Goal: Communication & Community: Answer question/provide support

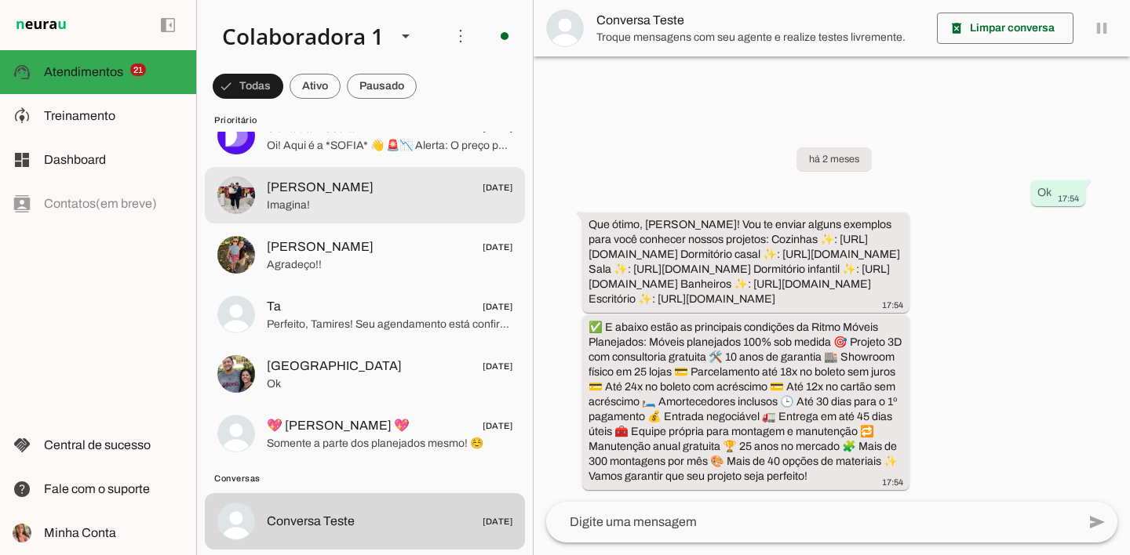
scroll to position [1076, 0]
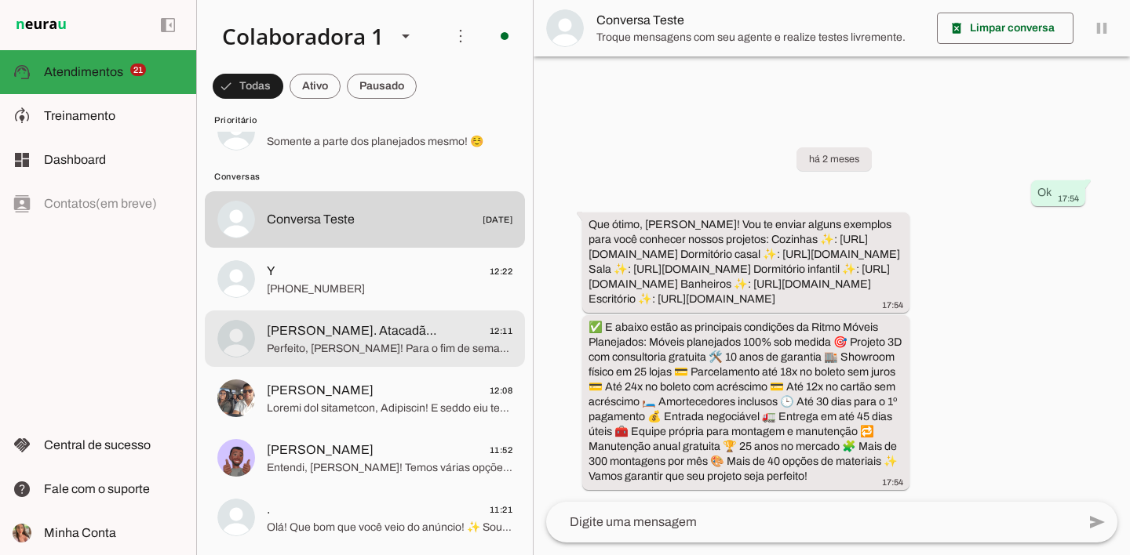
click at [384, 330] on span "[PERSON_NAME]. Atacadão 👩🏼‍💻" at bounding box center [355, 331] width 177 height 19
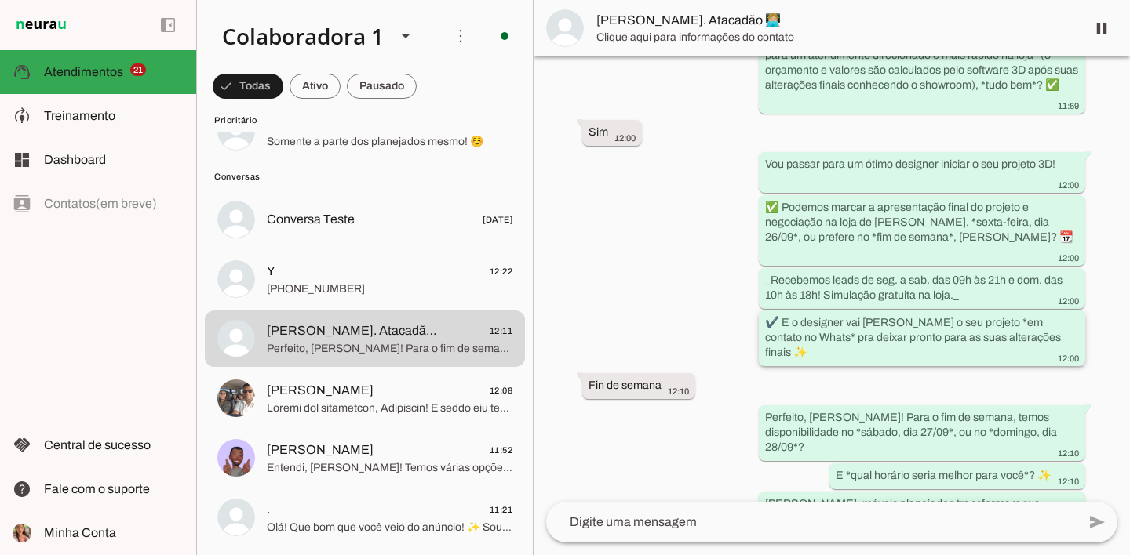
scroll to position [2248, 0]
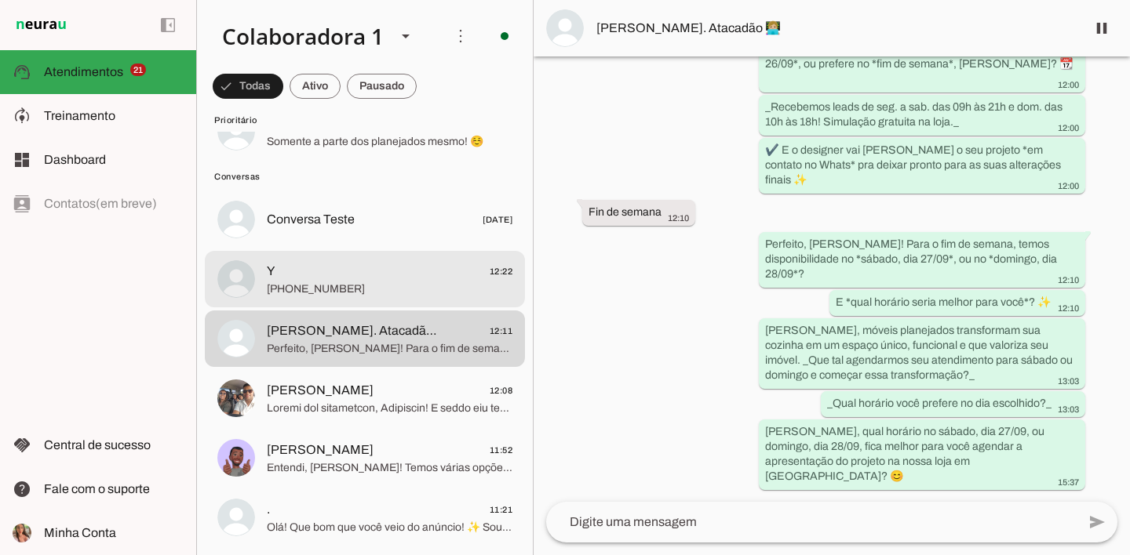
click at [385, 289] on span "[PHONE_NUMBER]" at bounding box center [390, 290] width 246 height 16
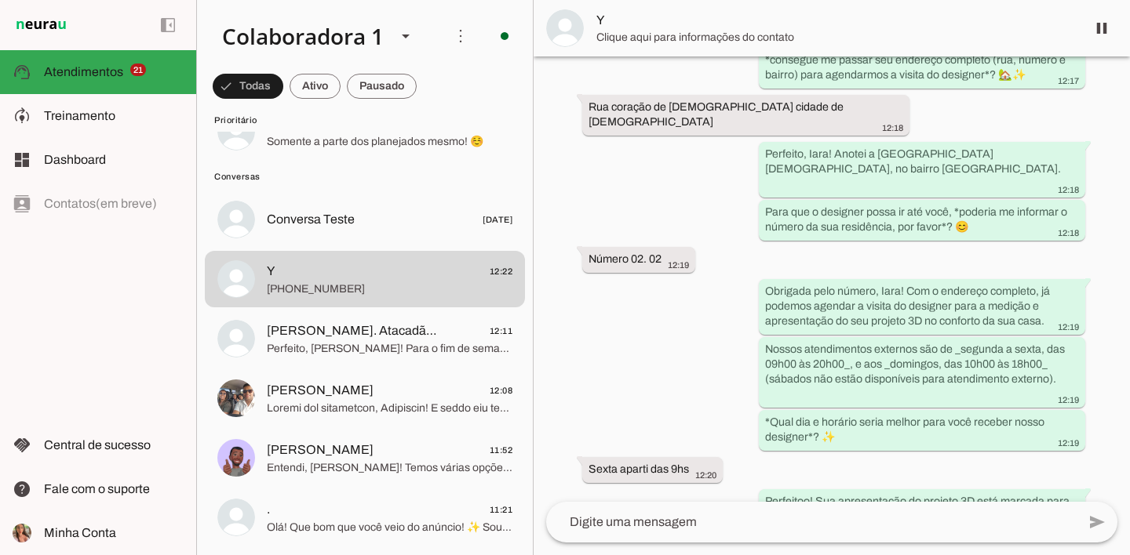
scroll to position [2157, 0]
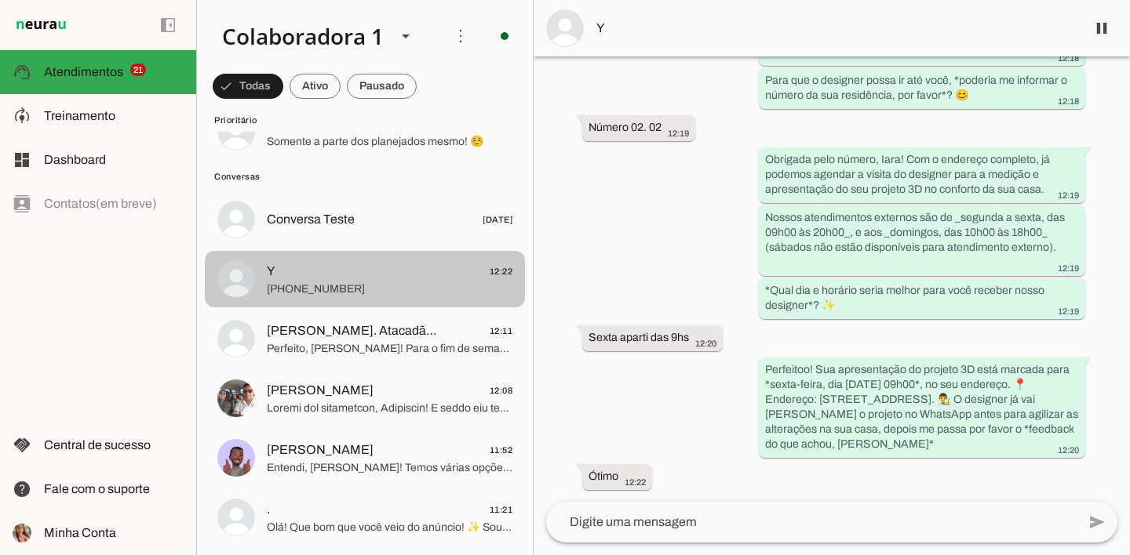
drag, startPoint x: 348, startPoint y: 286, endPoint x: 287, endPoint y: 289, distance: 61.3
click at [287, 289] on span "[PHONE_NUMBER]" at bounding box center [390, 290] width 246 height 16
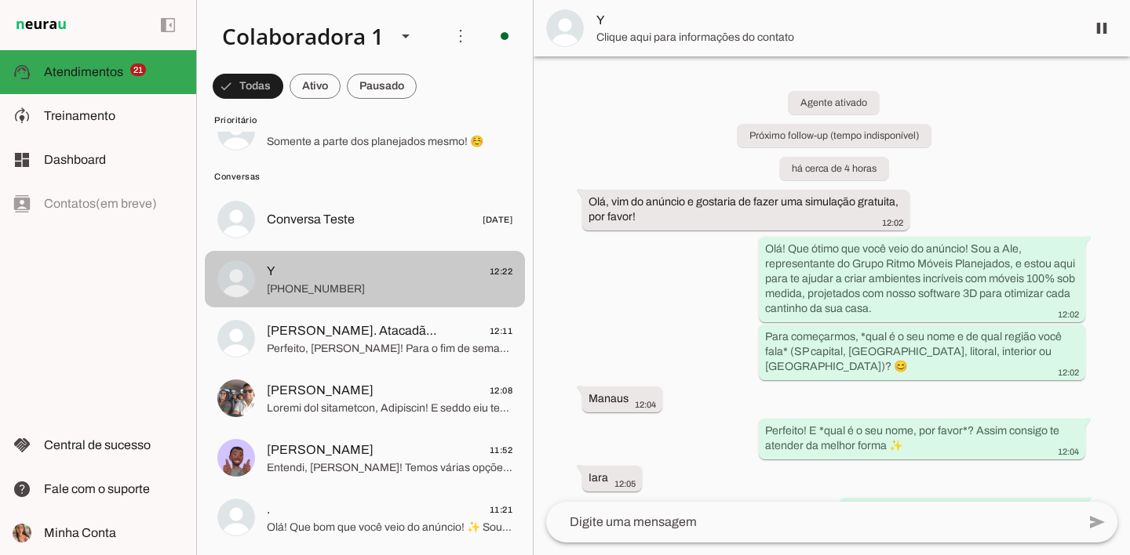
click at [399, 265] on span "Y 12:22" at bounding box center [390, 272] width 246 height 20
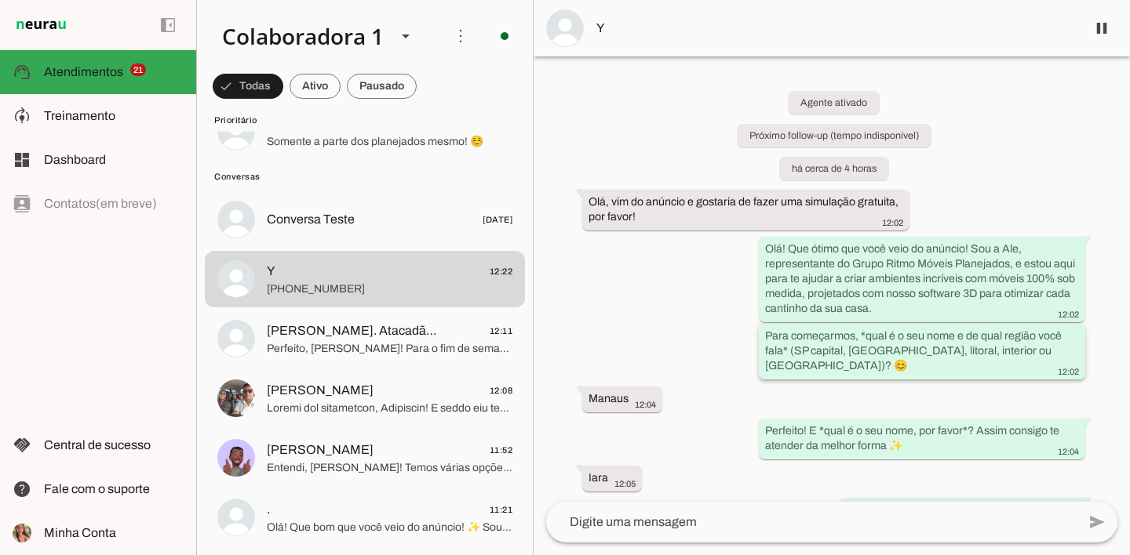
scroll to position [115, 0]
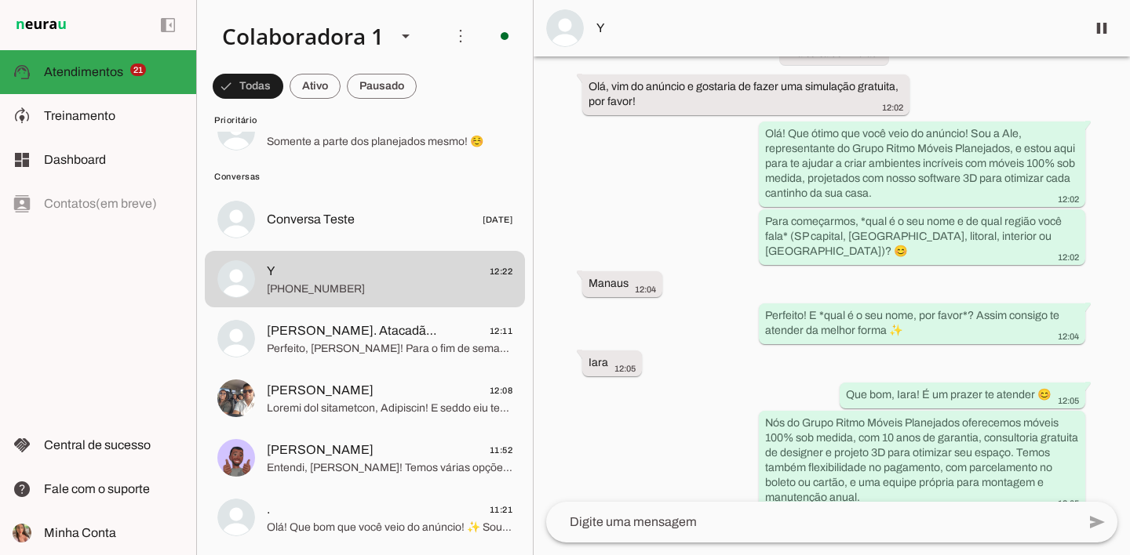
click at [628, 24] on span "Y" at bounding box center [834, 28] width 477 height 19
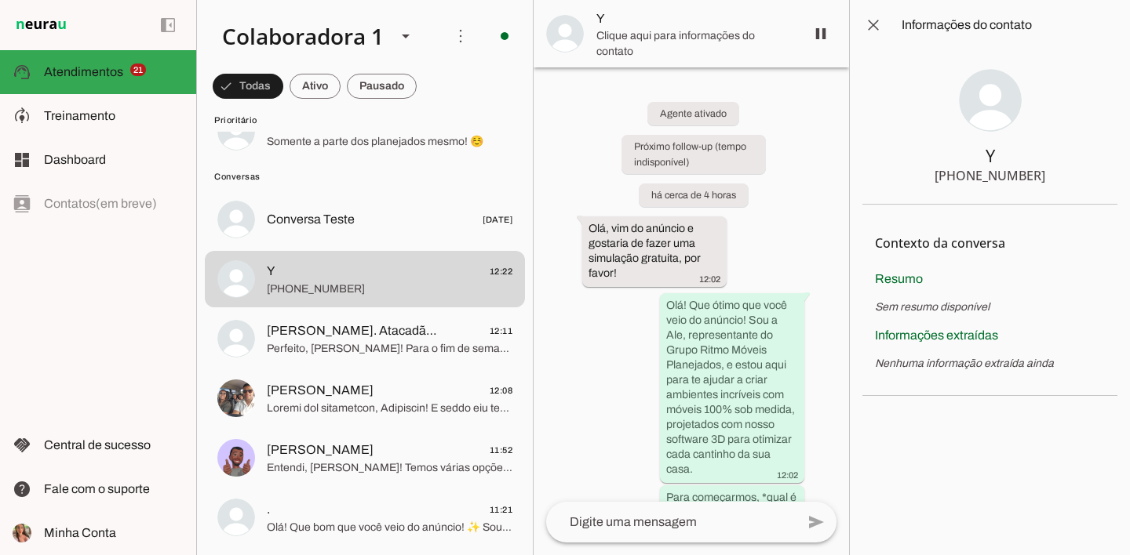
click at [944, 178] on section "Y [PHONE_NUMBER]" at bounding box center [989, 127] width 255 height 155
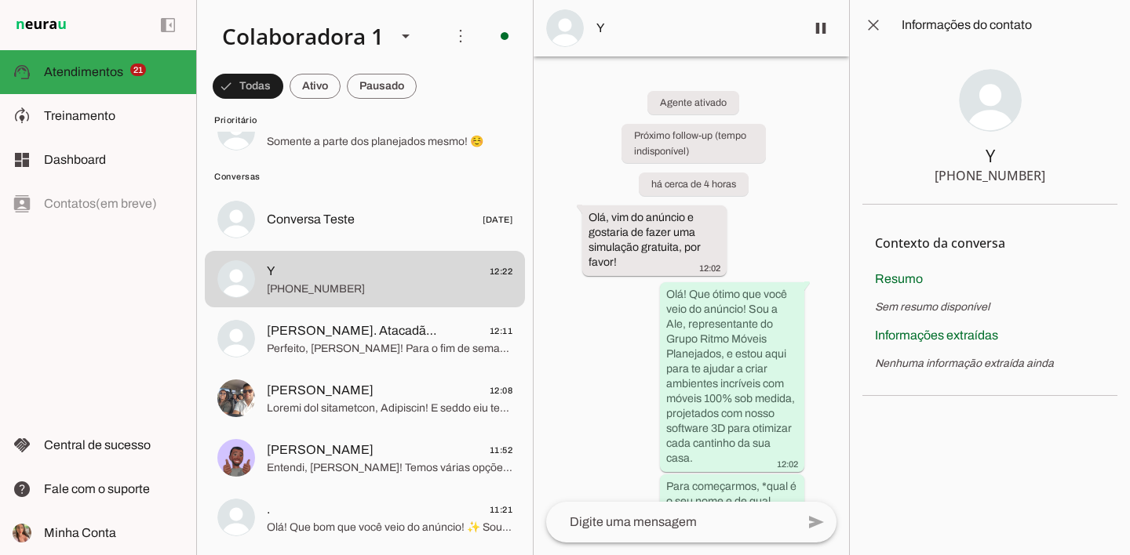
drag, startPoint x: 949, startPoint y: 180, endPoint x: 907, endPoint y: 203, distance: 48.5
click at [1078, 180] on section "Y [PHONE_NUMBER]" at bounding box center [989, 127] width 255 height 155
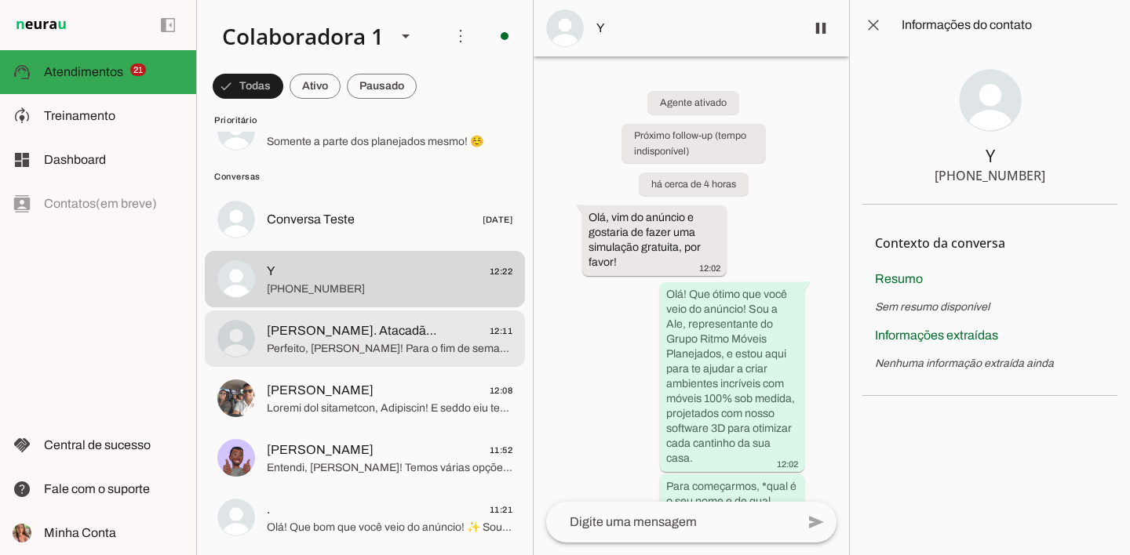
click at [443, 322] on span "[PERSON_NAME]. Atacadão 👩🏼‍💻 12:11" at bounding box center [390, 332] width 246 height 20
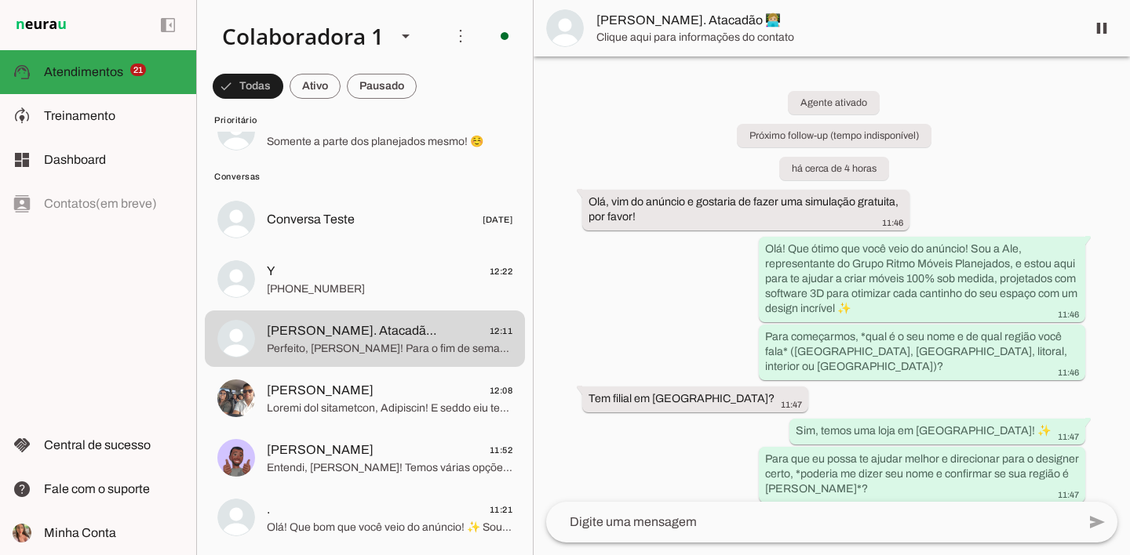
click at [687, 24] on span "[PERSON_NAME]. Atacadão 👩🏼‍💻" at bounding box center [834, 20] width 477 height 19
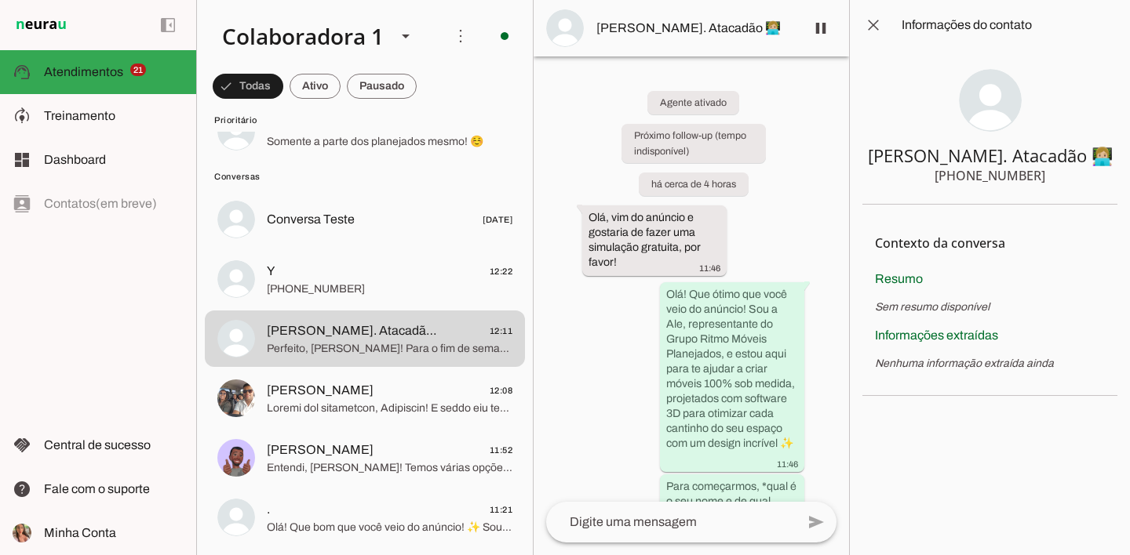
drag, startPoint x: 989, startPoint y: 176, endPoint x: 1011, endPoint y: 175, distance: 21.2
click at [1011, 175] on div "[PHONE_NUMBER]" at bounding box center [989, 175] width 111 height 19
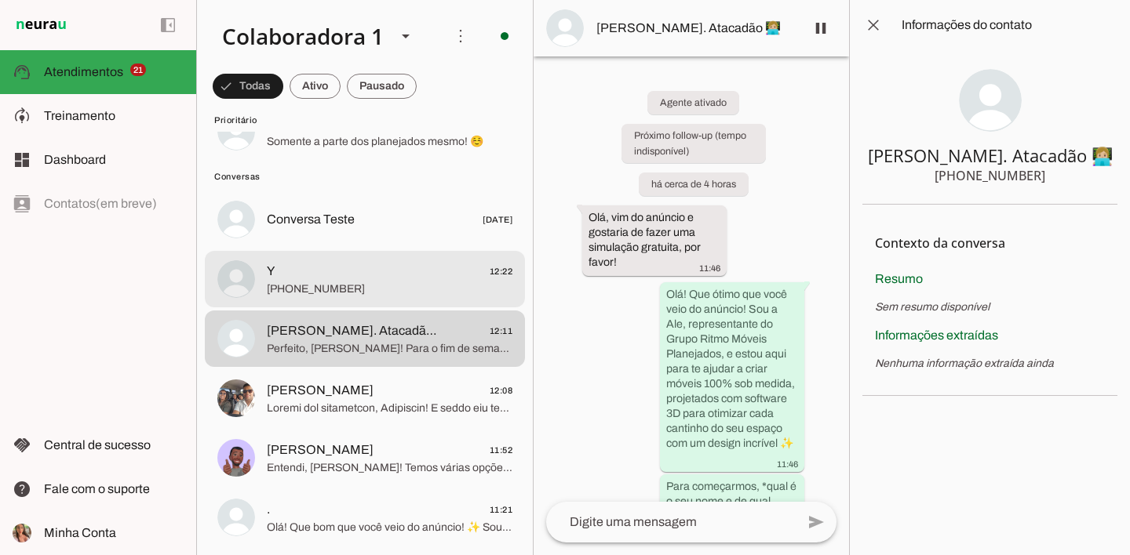
click at [423, 279] on span "Y 12:22" at bounding box center [390, 272] width 246 height 20
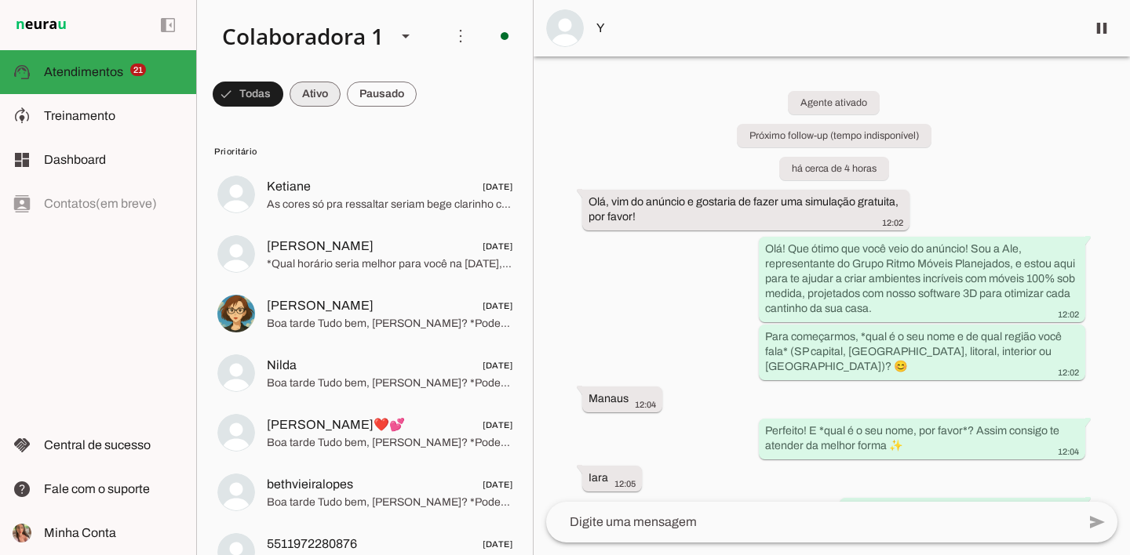
click at [323, 92] on span at bounding box center [315, 94] width 51 height 38
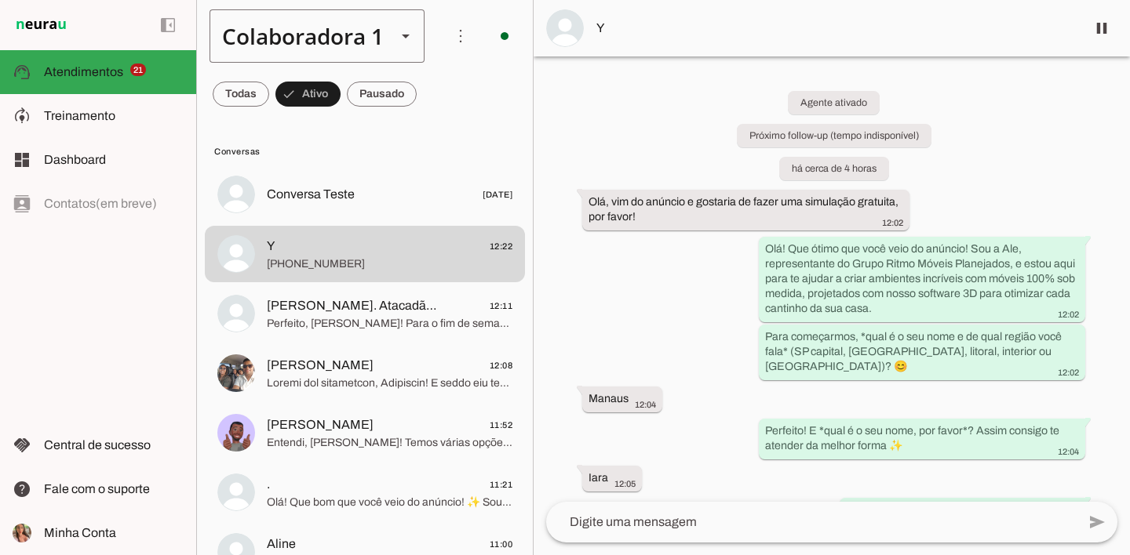
click at [313, 53] on div "Colaboradora 1" at bounding box center [296, 35] width 174 height 53
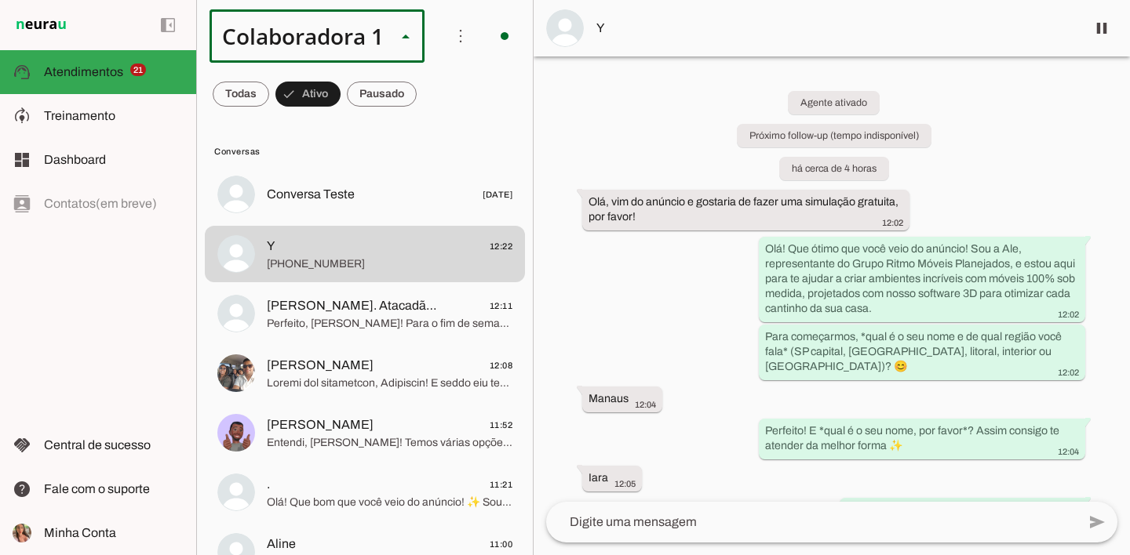
click at [432, 135] on slot at bounding box center [527, 144] width 191 height 19
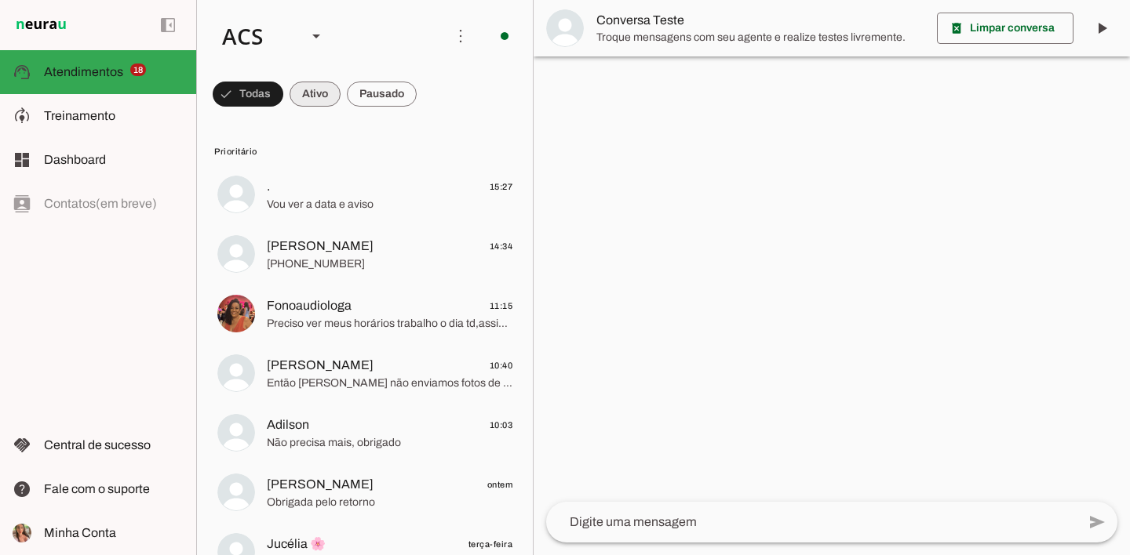
click at [290, 87] on span at bounding box center [315, 94] width 51 height 38
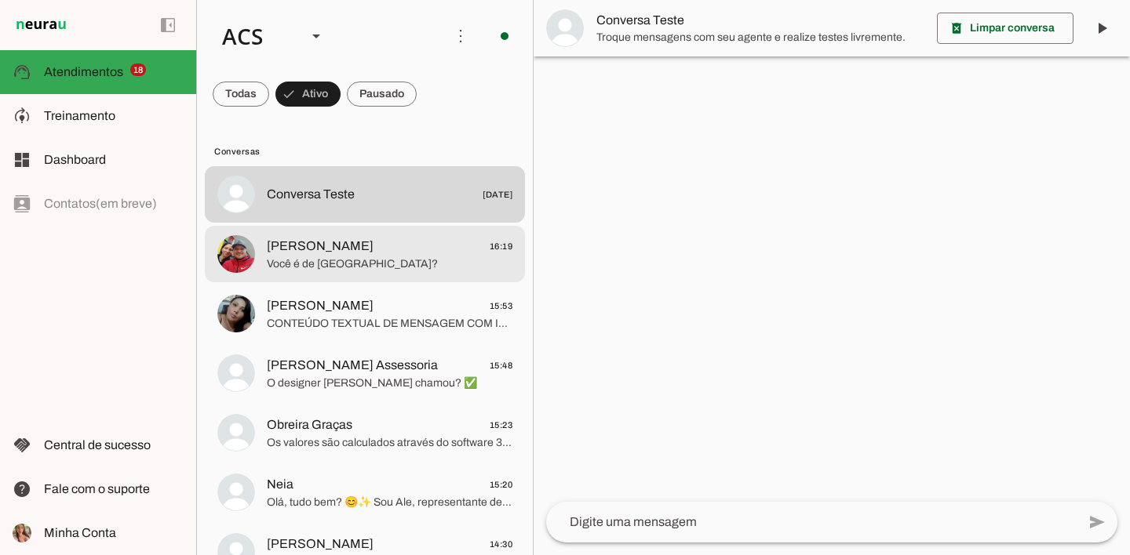
click at [420, 257] on span "Você é de [GEOGRAPHIC_DATA]?" at bounding box center [390, 265] width 246 height 16
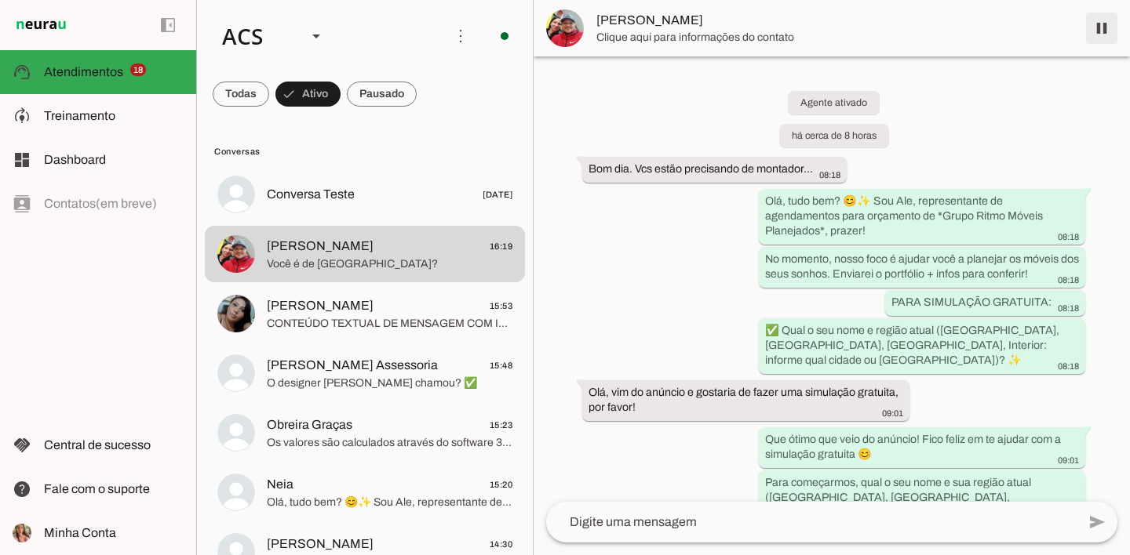
click at [1105, 33] on span at bounding box center [1102, 28] width 38 height 38
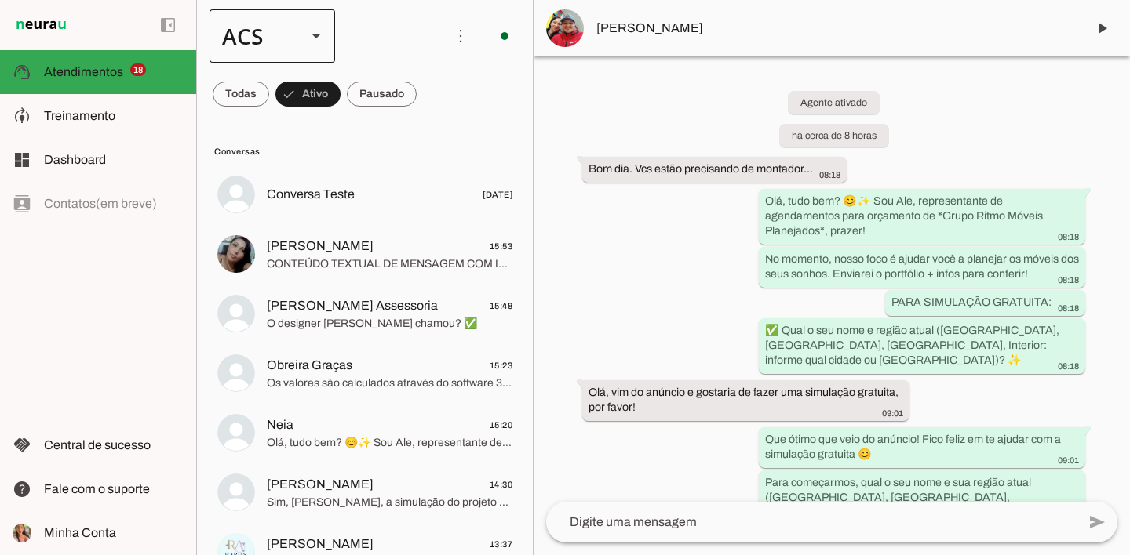
click at [326, 20] on div at bounding box center [316, 35] width 38 height 53
click at [0, 0] on slot "Colaboradora 1" at bounding box center [0, 0] width 0 height 0
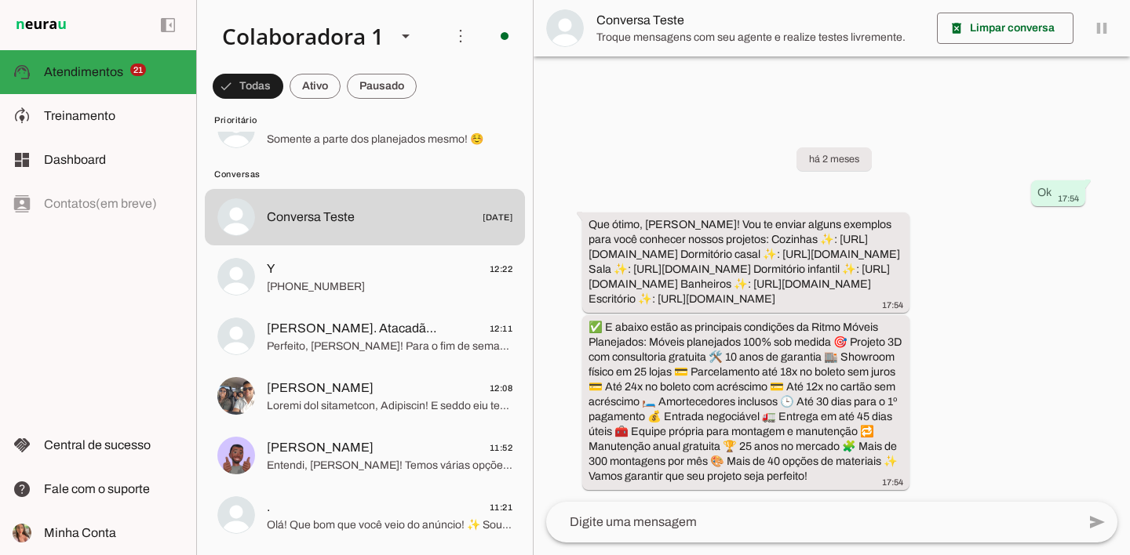
scroll to position [1101, 0]
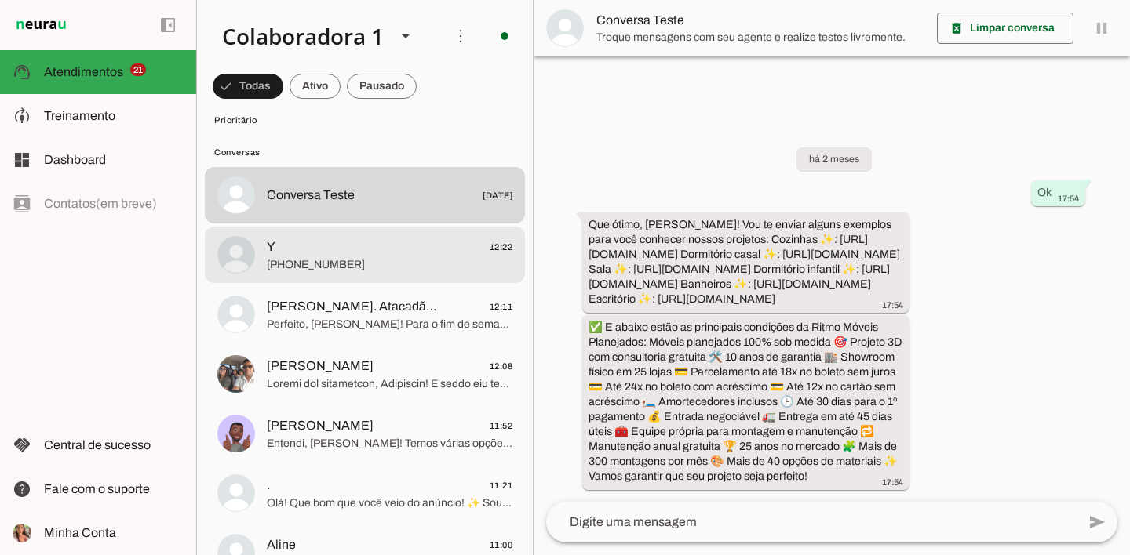
click at [358, 255] on span "Y 12:22" at bounding box center [390, 248] width 246 height 20
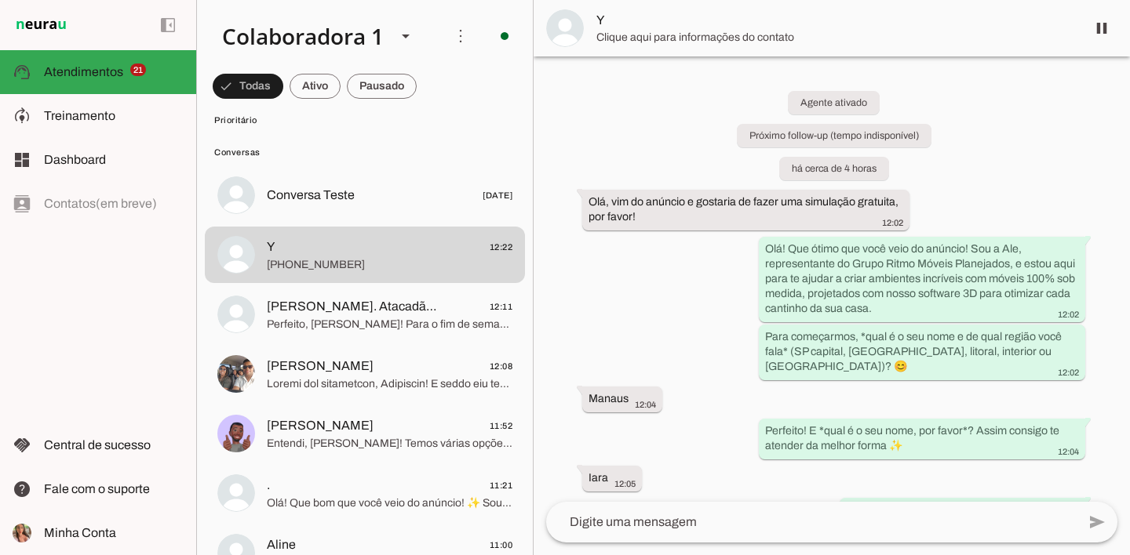
click at [710, 16] on span "Y" at bounding box center [834, 20] width 477 height 19
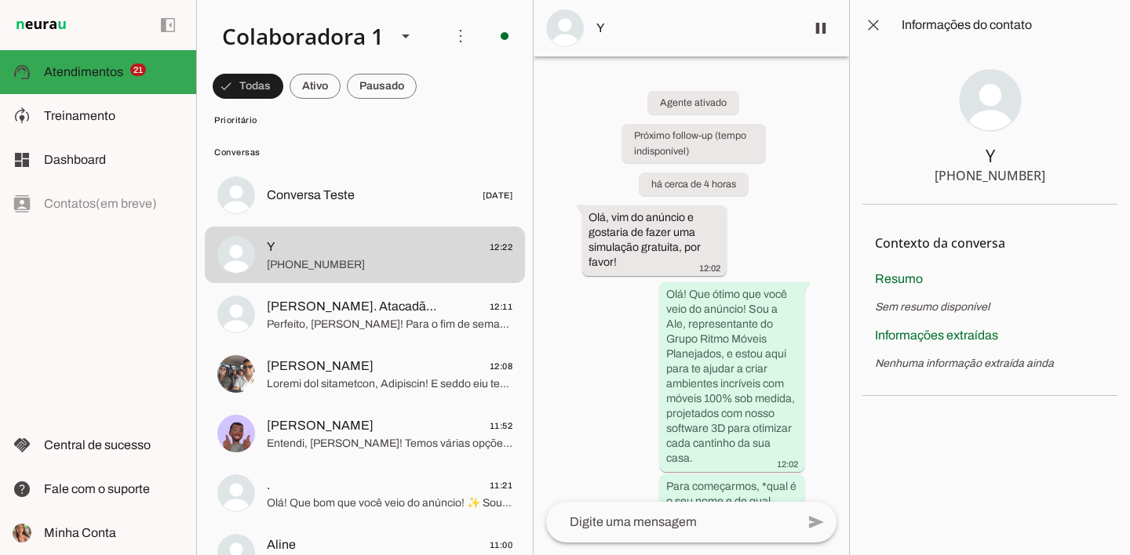
drag, startPoint x: 1036, startPoint y: 173, endPoint x: 920, endPoint y: 174, distance: 115.3
click at [920, 174] on section "Y [PHONE_NUMBER]" at bounding box center [989, 127] width 255 height 155
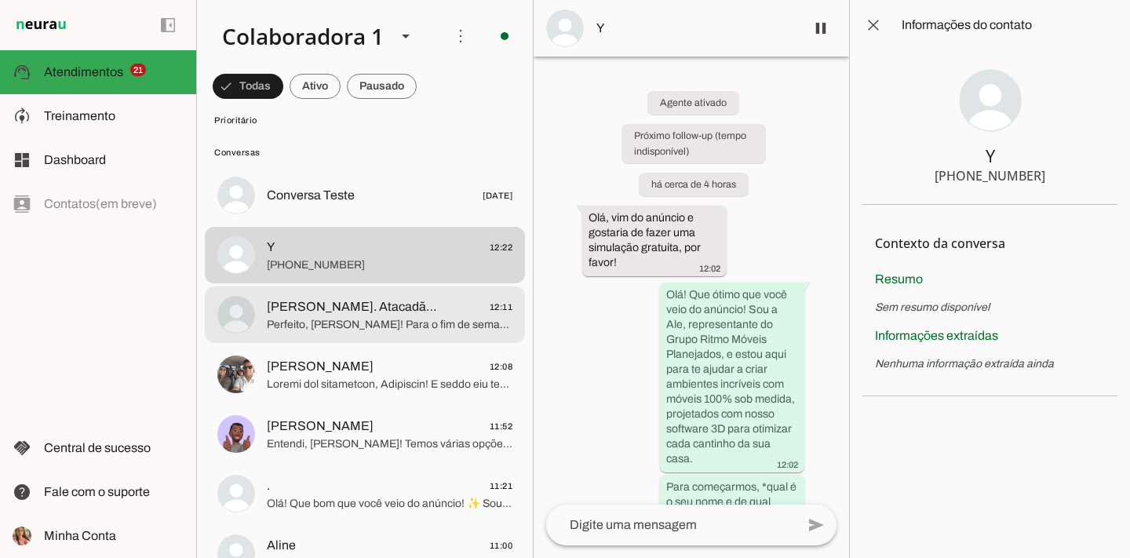
click at [406, 322] on span "Perfeito, [PERSON_NAME]! Para o fim de semana, temos disponibilidade no *sábado…" at bounding box center [390, 325] width 246 height 16
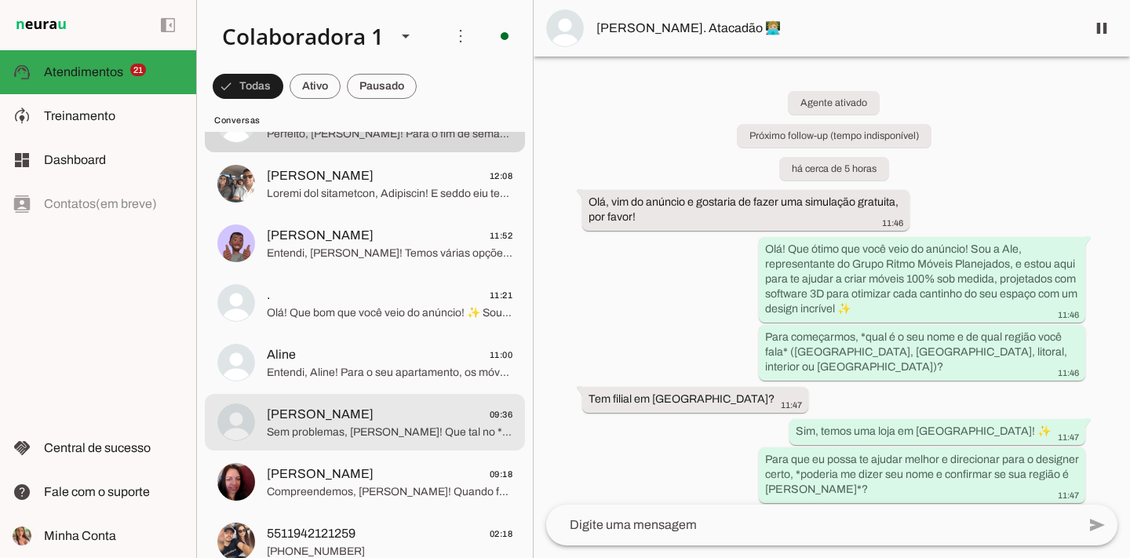
scroll to position [1363, 0]
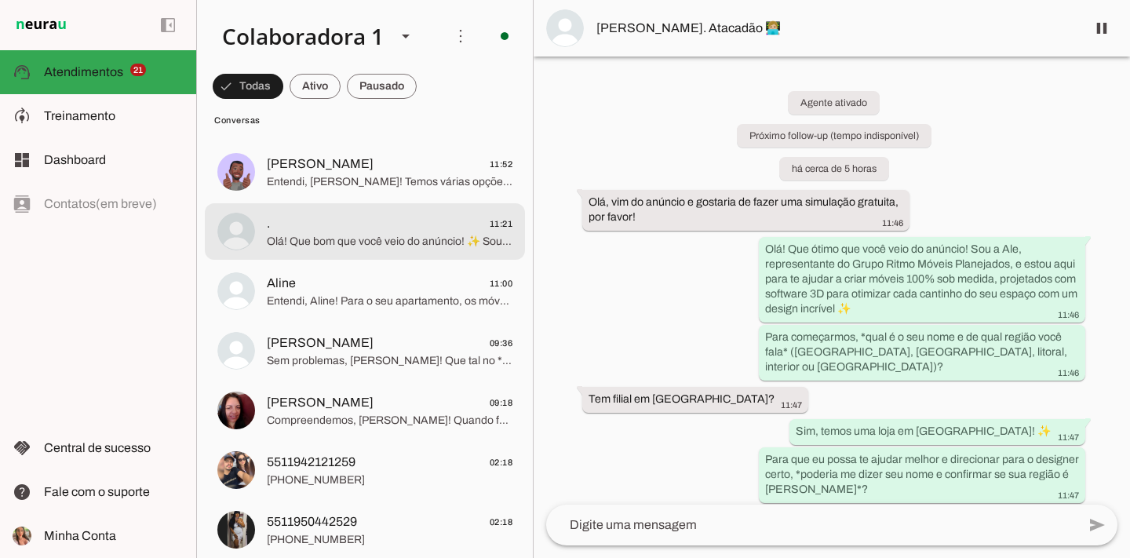
click at [415, 246] on span "Olá! Que bom que você veio do anúncio! ✨ Sou a Ale, representante do Grupo Ritm…" at bounding box center [390, 242] width 246 height 16
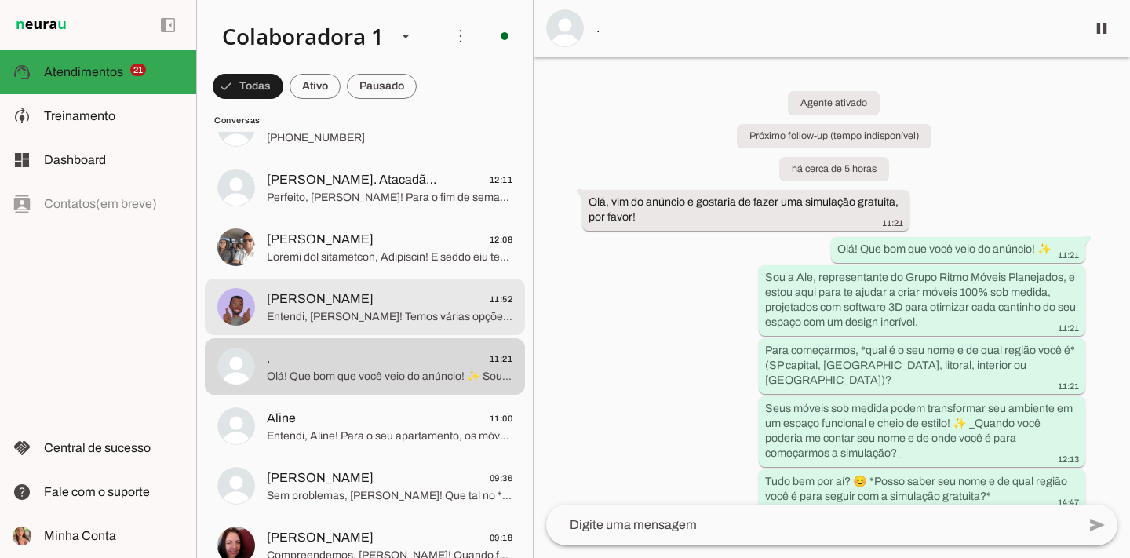
scroll to position [1100, 0]
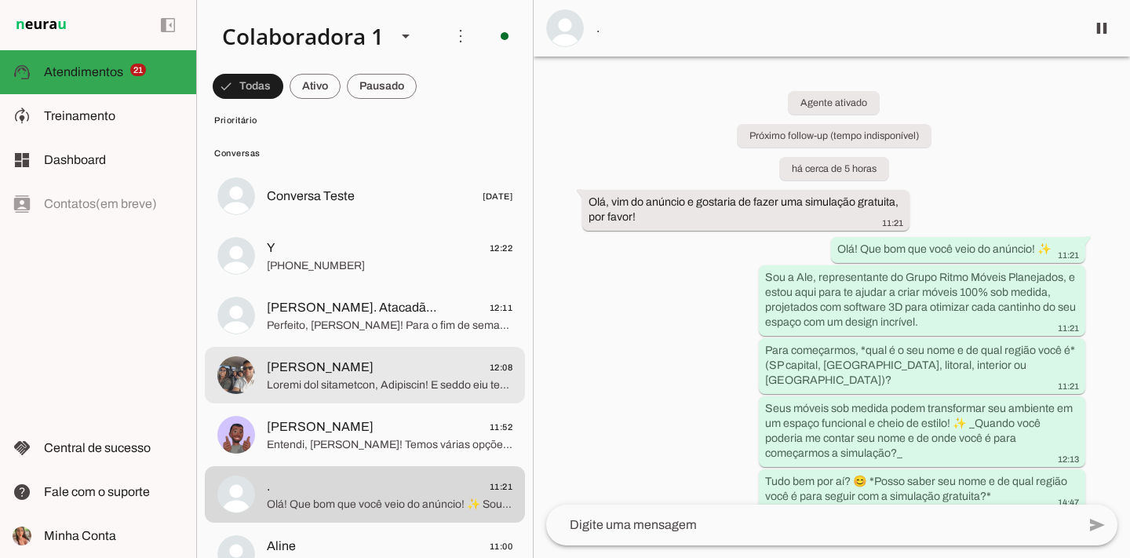
click at [386, 365] on span "[PERSON_NAME] 12:08" at bounding box center [390, 368] width 246 height 20
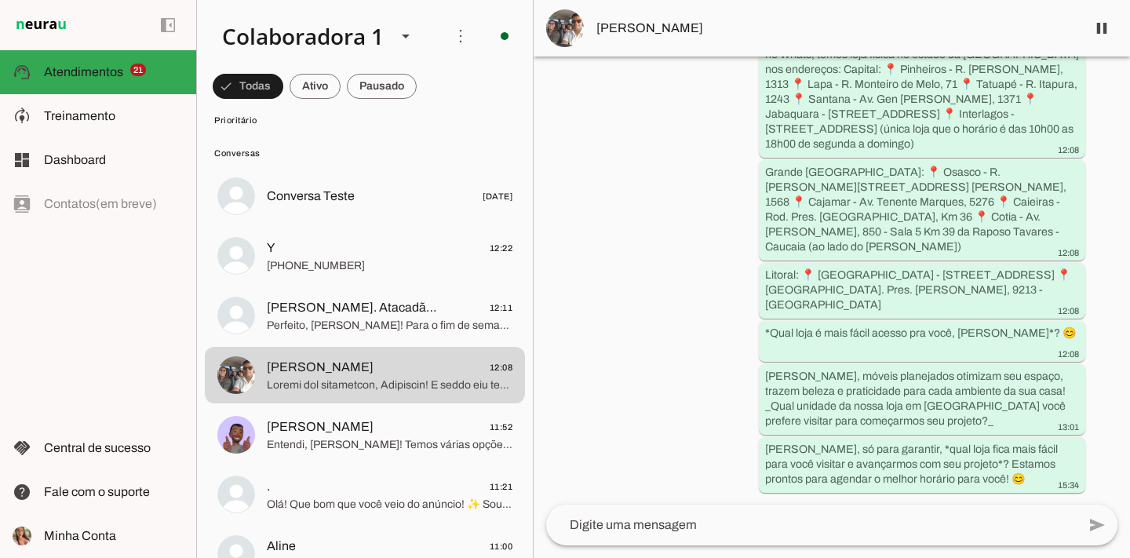
scroll to position [2406, 0]
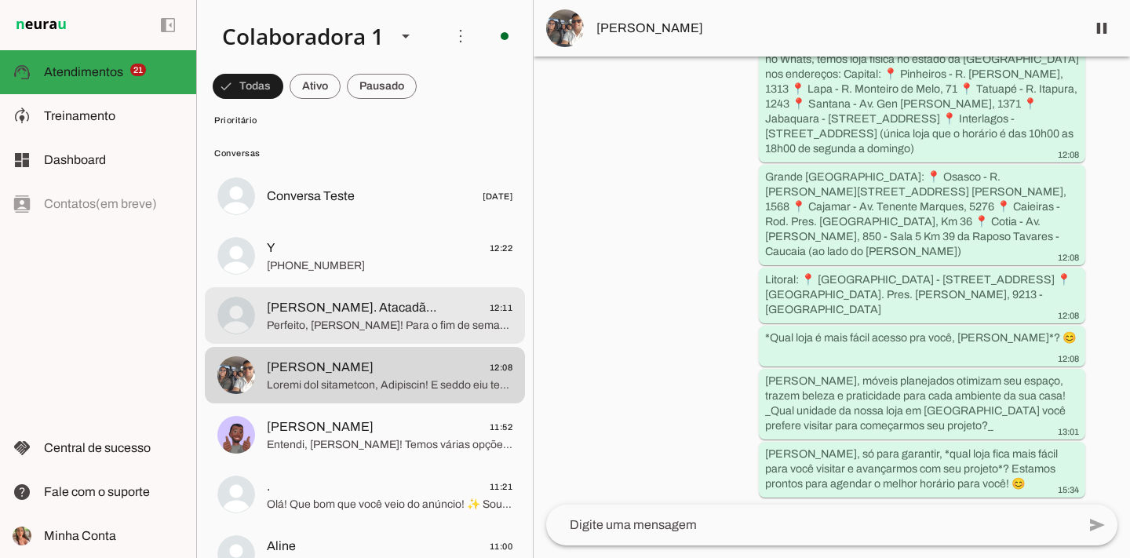
click at [365, 341] on md-item "[PERSON_NAME]. Atacadão 👩🏼‍💻 12:11 Perfeito, [PERSON_NAME]! Para o fim de seman…" at bounding box center [365, 315] width 320 height 56
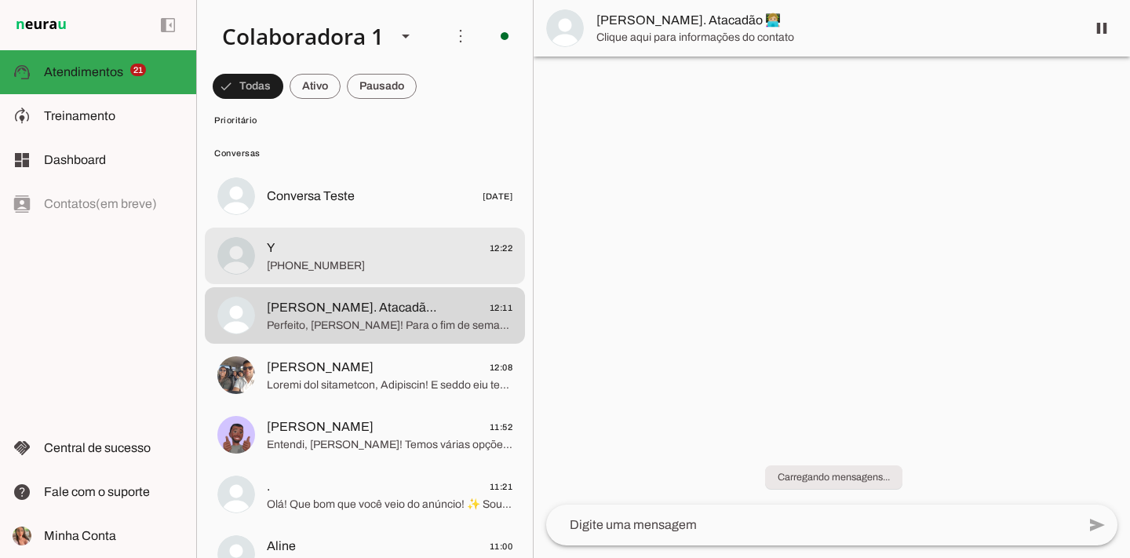
click at [396, 248] on span "Y 12:22" at bounding box center [390, 249] width 246 height 20
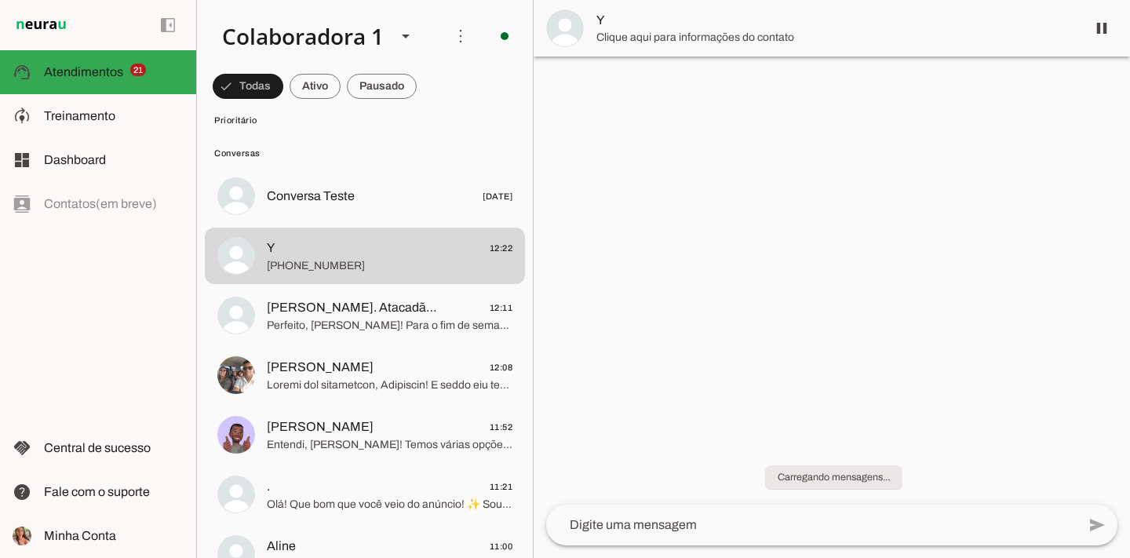
click at [610, 31] on span "Clique aqui para informações do contato" at bounding box center [834, 38] width 477 height 16
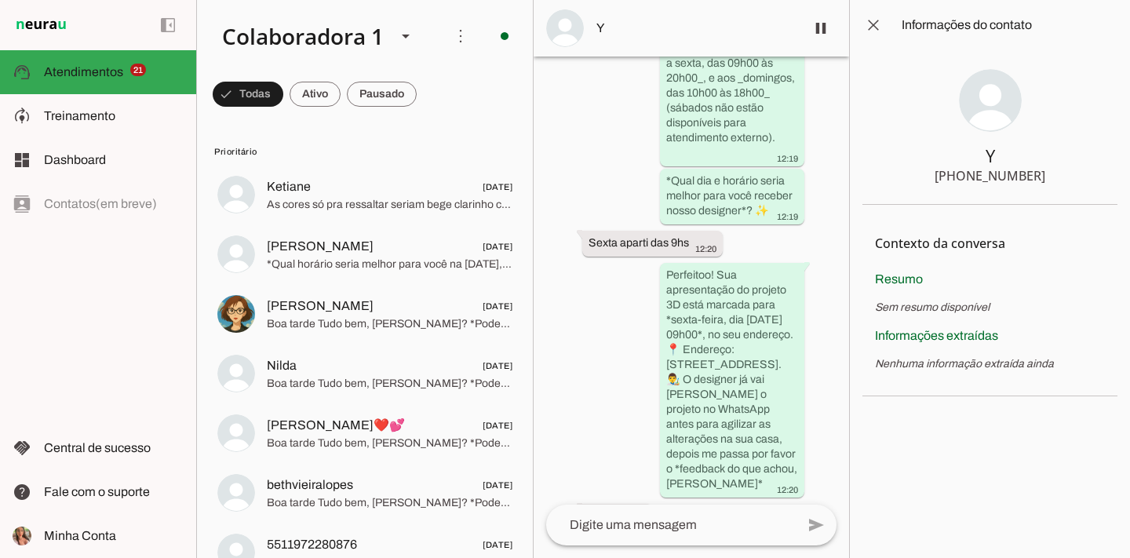
scroll to position [4266, 0]
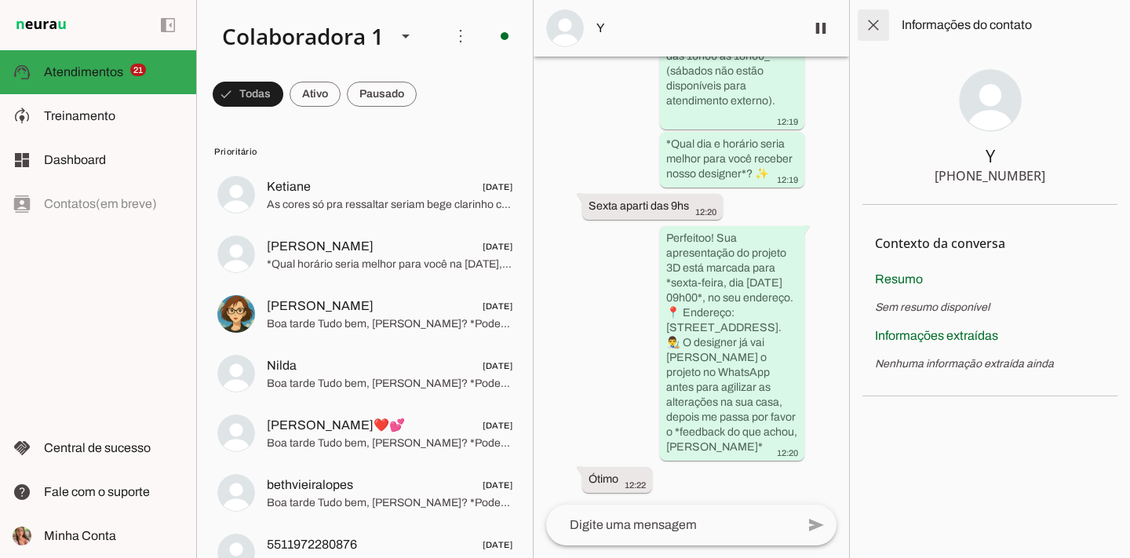
click at [872, 30] on span at bounding box center [873, 25] width 38 height 38
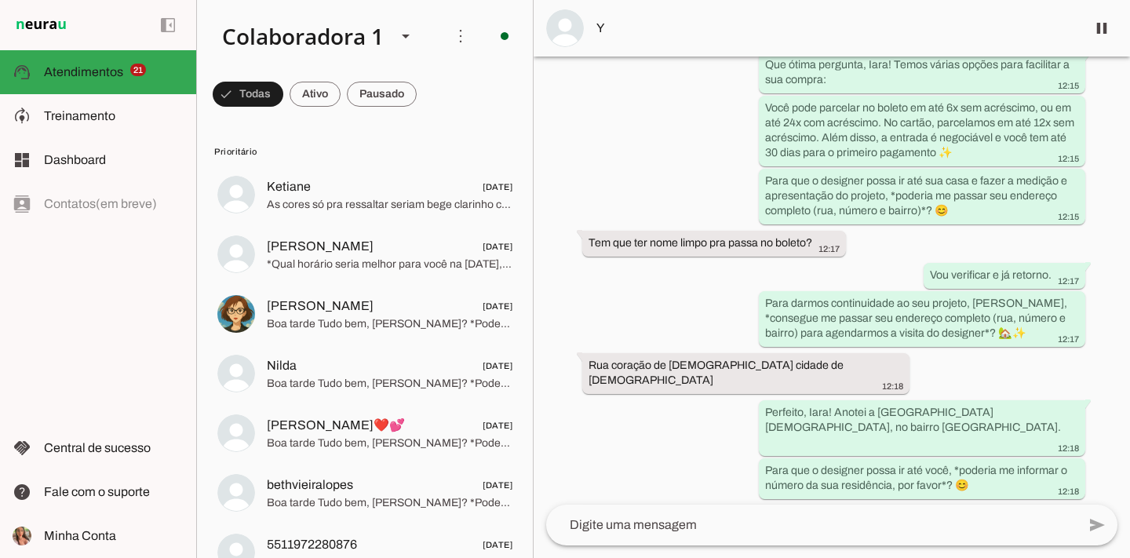
scroll to position [2154, 0]
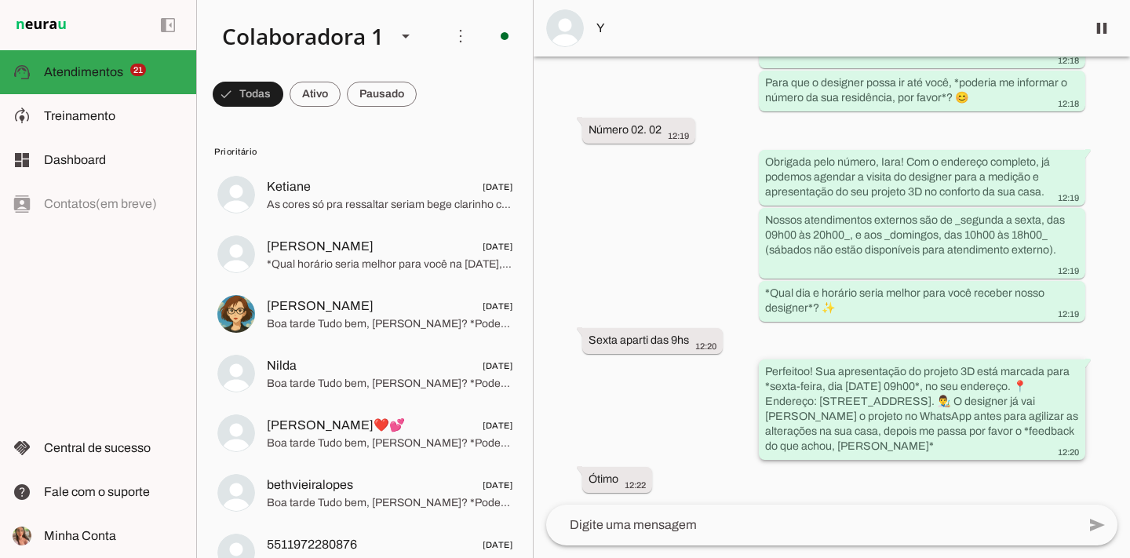
drag, startPoint x: 817, startPoint y: 400, endPoint x: 1029, endPoint y: 402, distance: 212.6
click at [0, 0] on slot "Perfeitoo! Sua apresentação do projeto 3D está marcada para *sexta-feira, dia […" at bounding box center [0, 0] width 0 height 0
